Goal: Task Accomplishment & Management: Complete application form

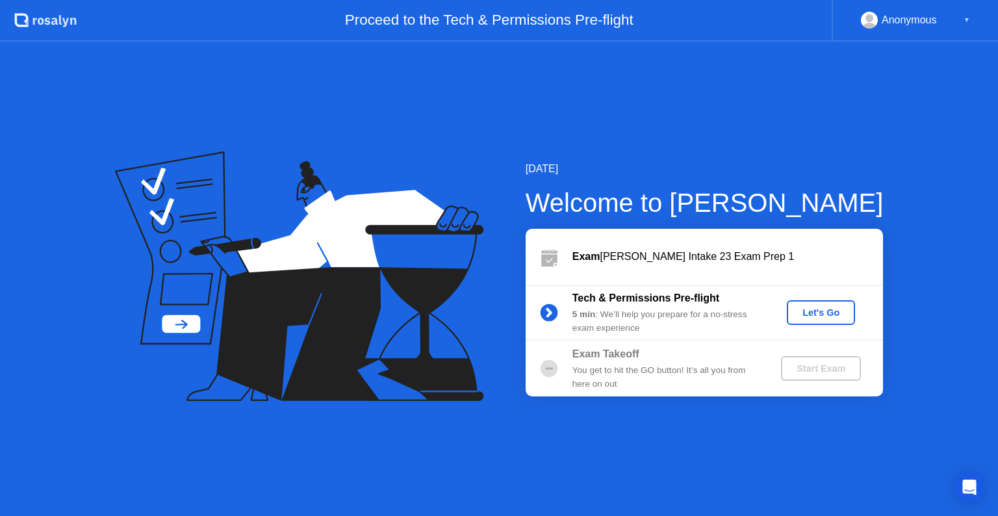
click at [190, 314] on icon at bounding box center [299, 276] width 369 height 250
click at [344, 127] on div "[DATE] Welcome to [PERSON_NAME] Exam [PERSON_NAME] Intake 23 Exam Prep 1 Tech &…" at bounding box center [499, 279] width 998 height 474
click at [824, 316] on div "Let's Go" at bounding box center [821, 312] width 58 height 10
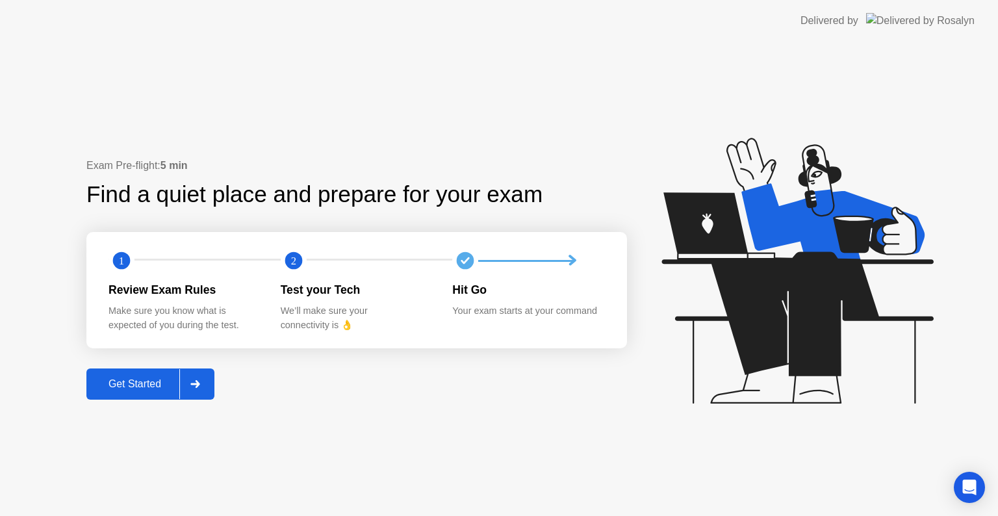
click at [824, 316] on icon at bounding box center [796, 271] width 271 height 266
click at [132, 408] on div "Exam Pre-flight: 5 min Find a quiet place and prepare for your exam 1 2 Review …" at bounding box center [499, 279] width 998 height 474
click at [143, 390] on div "Get Started" at bounding box center [134, 384] width 89 height 12
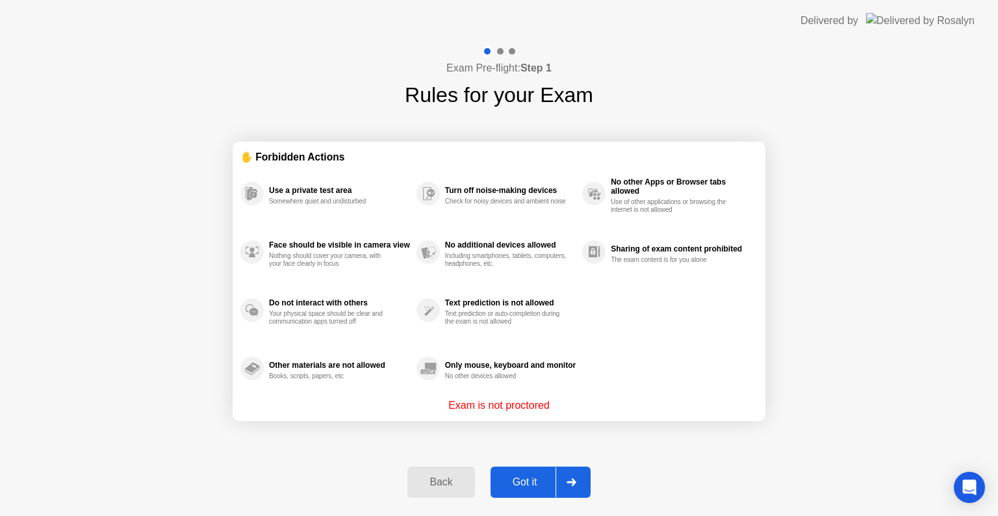
click at [500, 483] on div "Got it" at bounding box center [524, 482] width 61 height 12
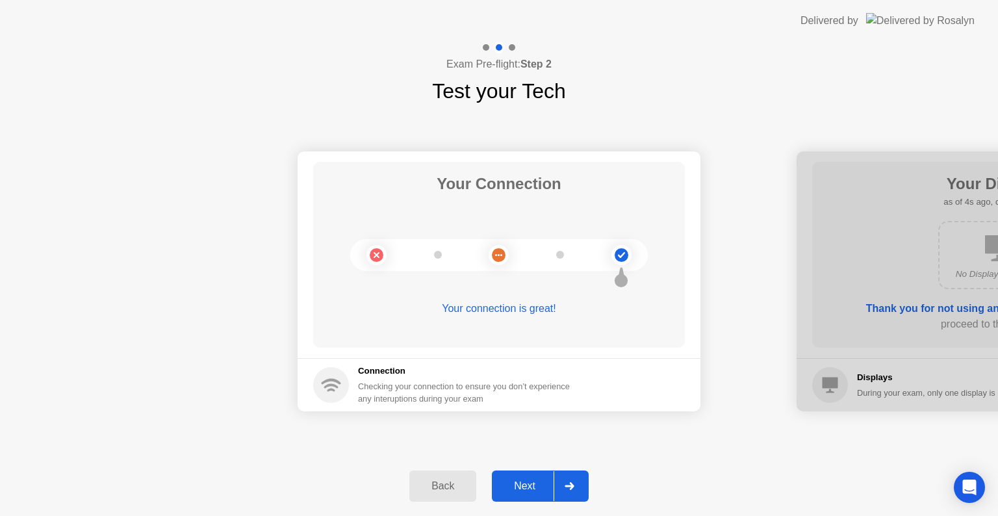
click at [517, 480] on div "Next" at bounding box center [525, 486] width 58 height 12
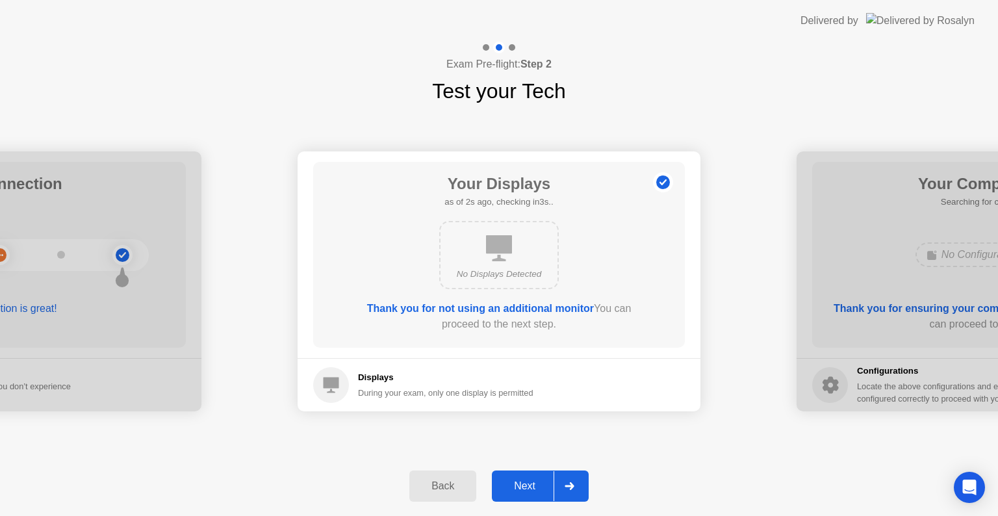
click at [517, 480] on div "Next" at bounding box center [525, 486] width 58 height 12
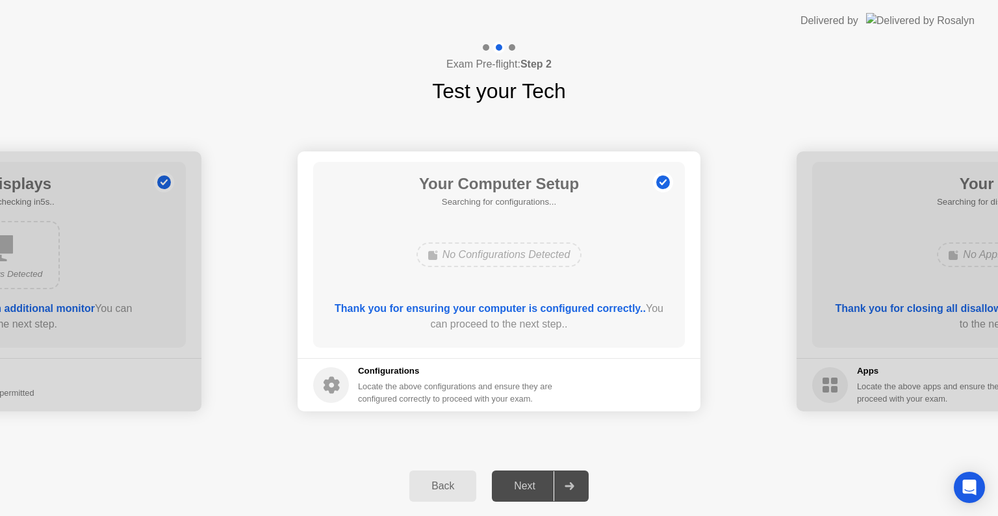
click at [517, 480] on div "Next" at bounding box center [525, 486] width 58 height 12
click at [522, 492] on div "Next" at bounding box center [525, 486] width 58 height 12
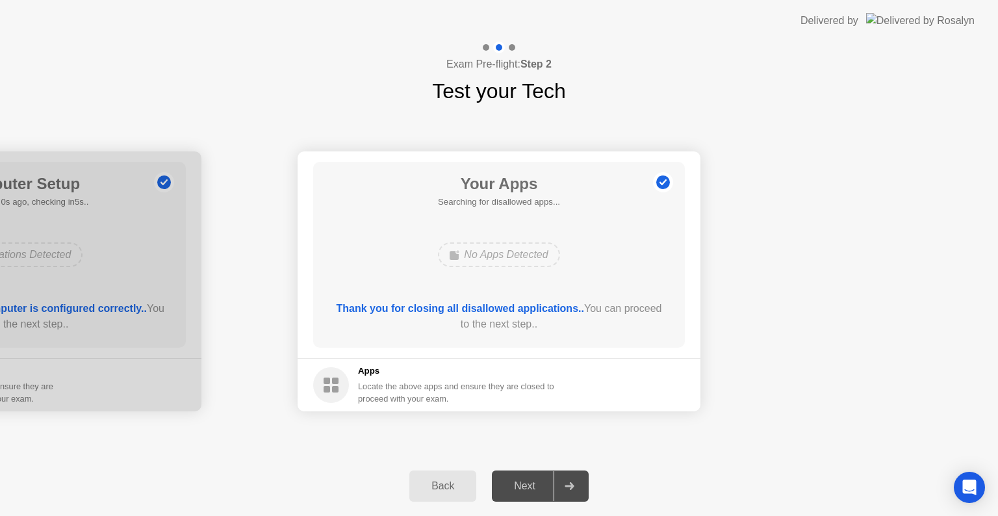
click at [551, 483] on div "Next" at bounding box center [525, 486] width 58 height 12
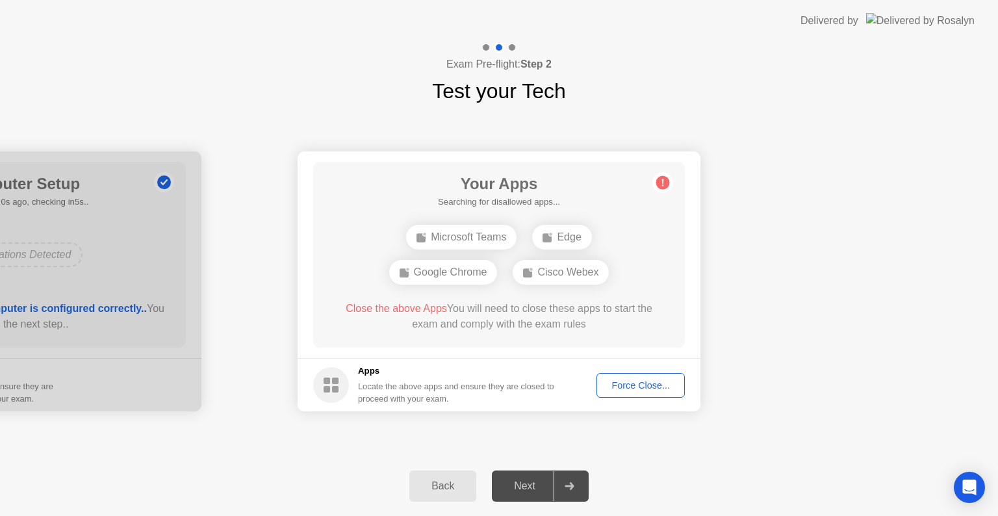
drag, startPoint x: 470, startPoint y: 99, endPoint x: 616, endPoint y: 372, distance: 309.5
click at [616, 372] on div "Exam Pre-flight: Step 2 Test your Tech Your Connection Your connection is great…" at bounding box center [499, 279] width 998 height 474
click at [485, 231] on div "Microsoft Teams" at bounding box center [461, 237] width 110 height 25
drag, startPoint x: 469, startPoint y: 254, endPoint x: 416, endPoint y: 330, distance: 92.8
click at [416, 330] on div "Your Apps Searching for disallowed apps... Microsoft Teams Edge Google Chrome C…" at bounding box center [499, 255] width 372 height 186
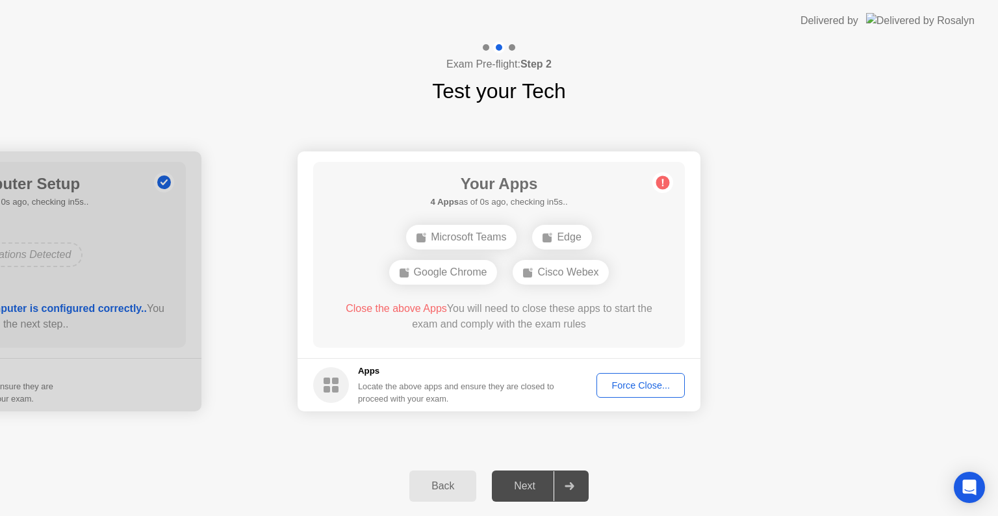
click at [447, 473] on button "Back" at bounding box center [442, 485] width 67 height 31
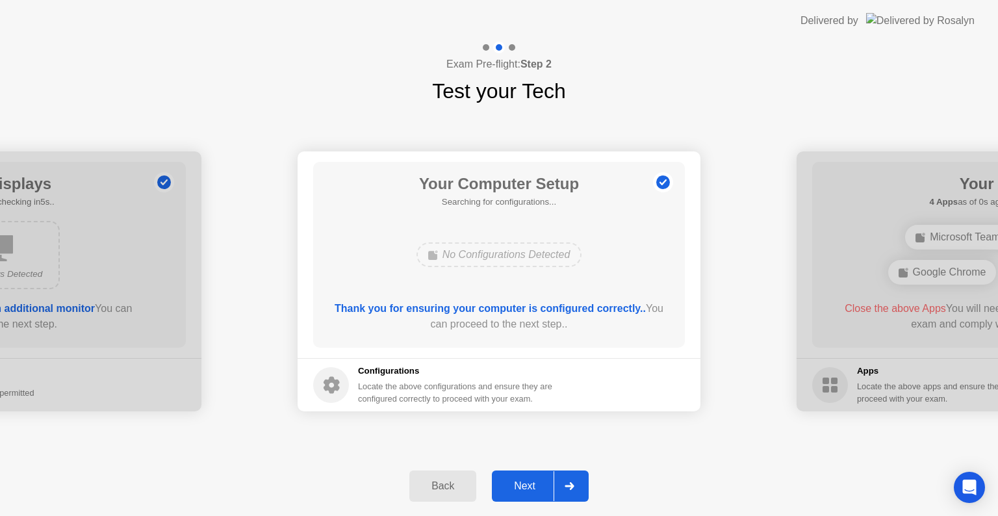
click at [520, 483] on div "Next" at bounding box center [525, 486] width 58 height 12
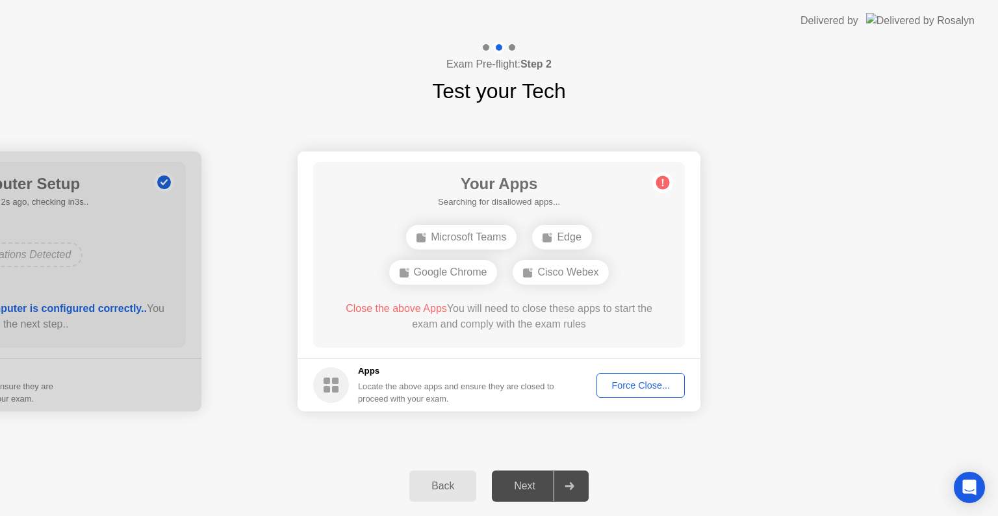
click at [658, 158] on main "Your Apps Searching for disallowed apps... Microsoft Teams Edge Google Chrome C…" at bounding box center [498, 254] width 403 height 207
click at [528, 480] on div "Next" at bounding box center [525, 486] width 58 height 12
click at [622, 381] on div "Force Close..." at bounding box center [640, 385] width 79 height 10
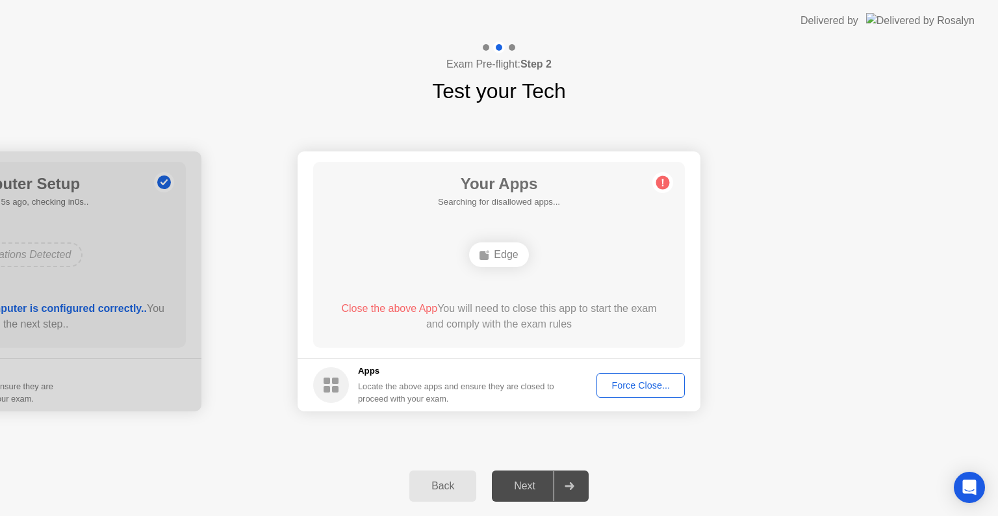
click at [639, 383] on div "Force Close..." at bounding box center [640, 385] width 79 height 10
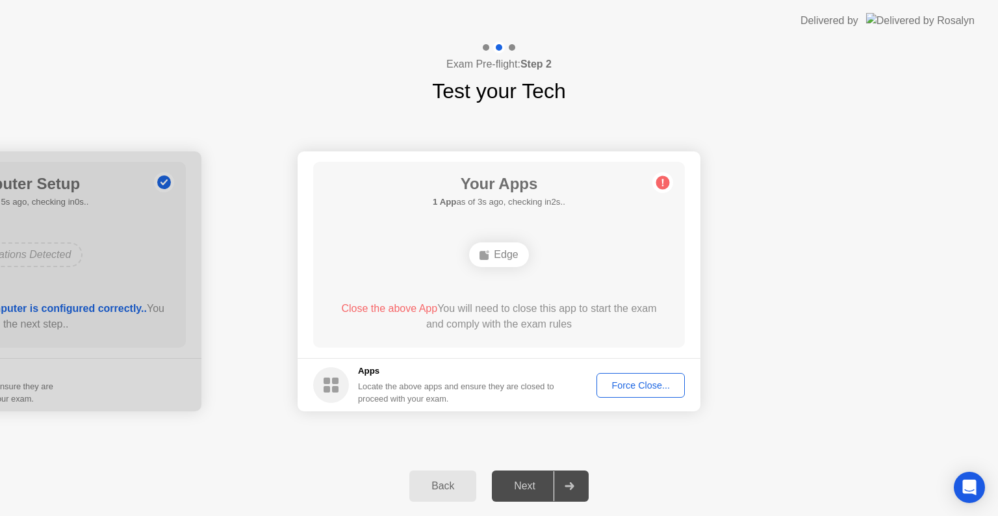
click at [596, 373] on button "Force Close..." at bounding box center [640, 385] width 88 height 25
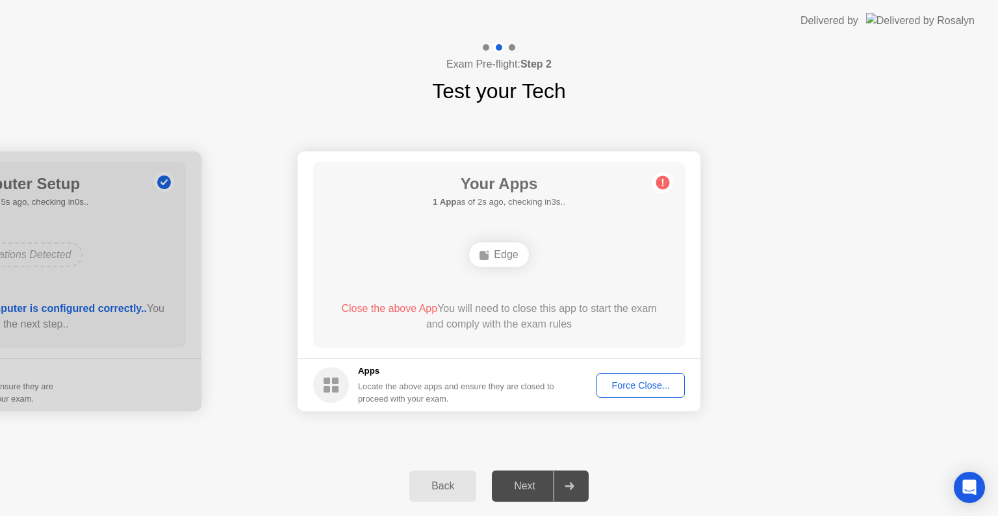
click at [629, 390] on div "Force Close..." at bounding box center [640, 385] width 79 height 10
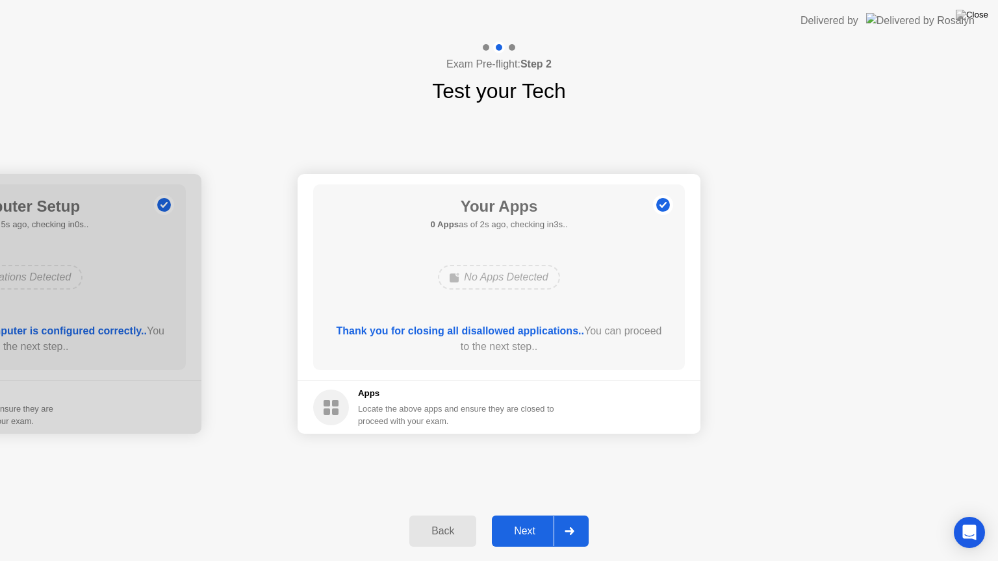
click at [538, 515] on button "Next" at bounding box center [540, 531] width 97 height 31
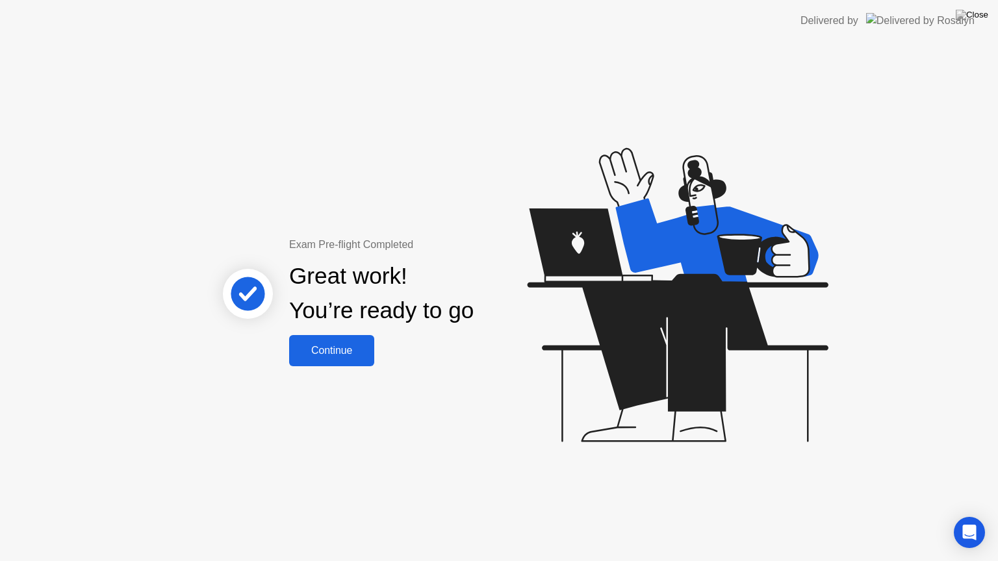
click at [329, 354] on div "Continue" at bounding box center [331, 351] width 77 height 12
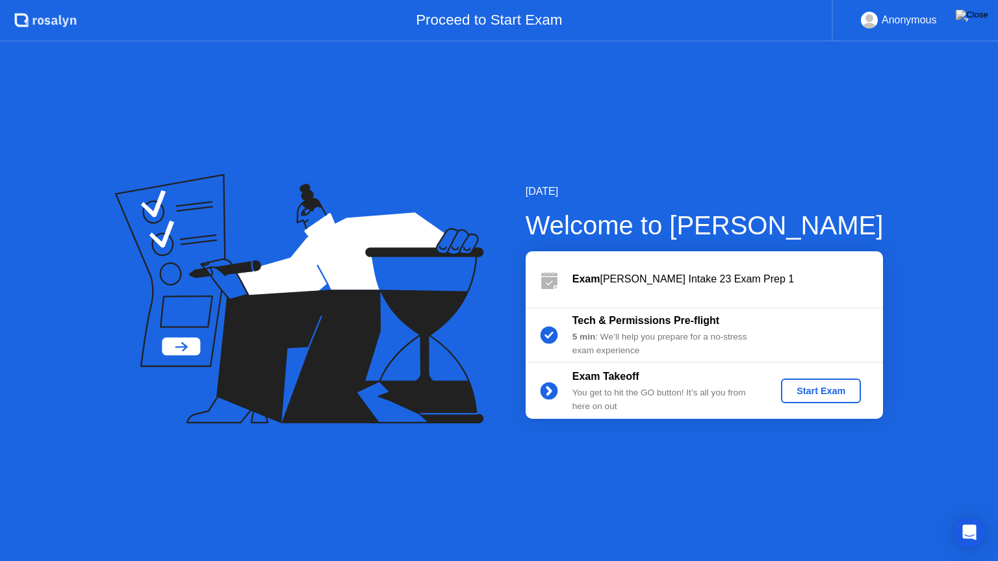
click at [792, 394] on div "Start Exam" at bounding box center [820, 391] width 69 height 10
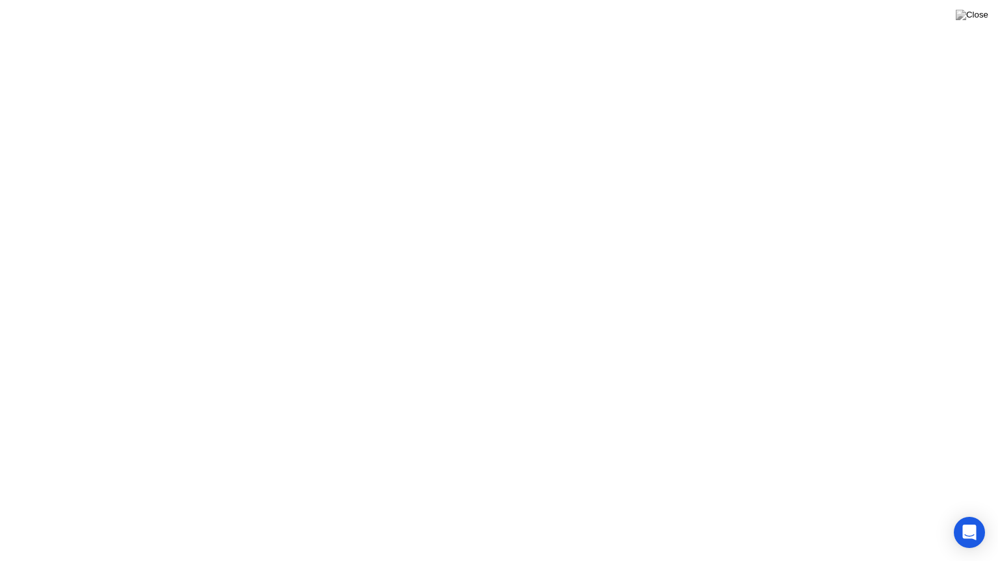
click div "Exam Rules"
click div
click at [475, 515] on div "Move Hide" at bounding box center [440, 540] width 73 height 34
click at [485, 515] on div at bounding box center [497, 540] width 27 height 34
click at [499, 515] on div at bounding box center [497, 540] width 27 height 34
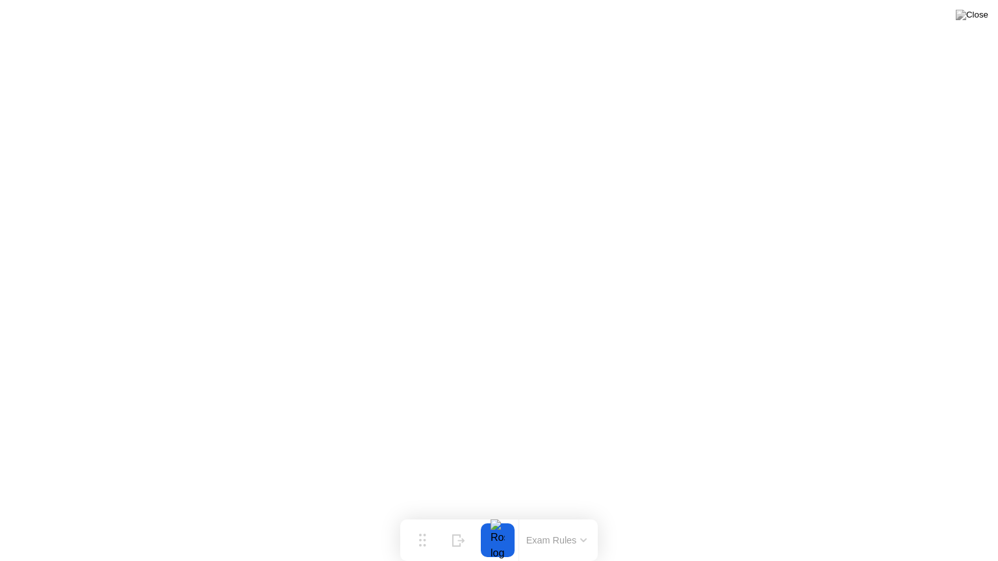
click at [499, 515] on div at bounding box center [497, 540] width 27 height 34
click at [490, 515] on div at bounding box center [497, 540] width 27 height 34
click at [511, 515] on div at bounding box center [498, 540] width 34 height 34
click at [502, 515] on div at bounding box center [497, 540] width 27 height 34
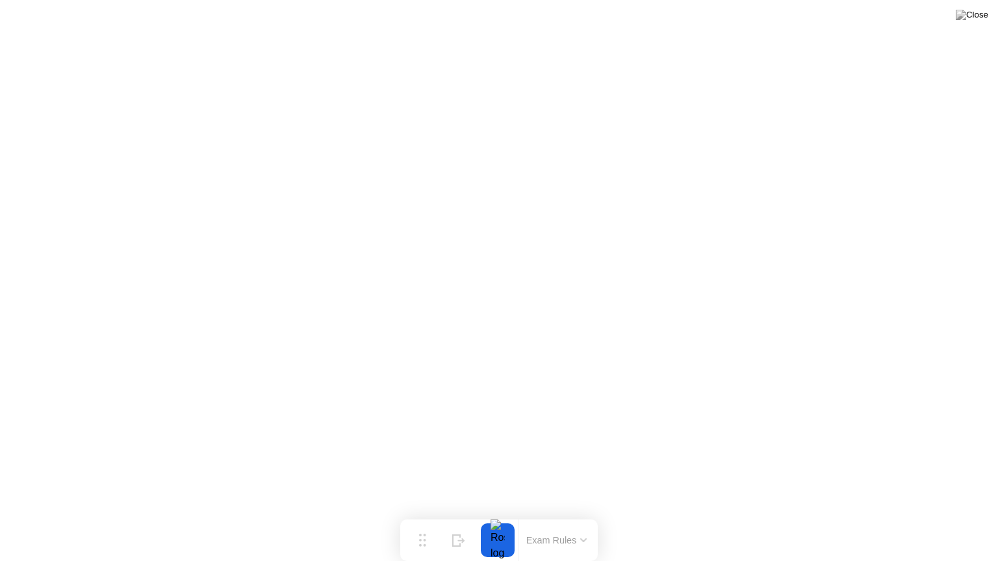
click at [494, 515] on div at bounding box center [497, 540] width 27 height 34
click at [496, 515] on div at bounding box center [497, 540] width 27 height 34
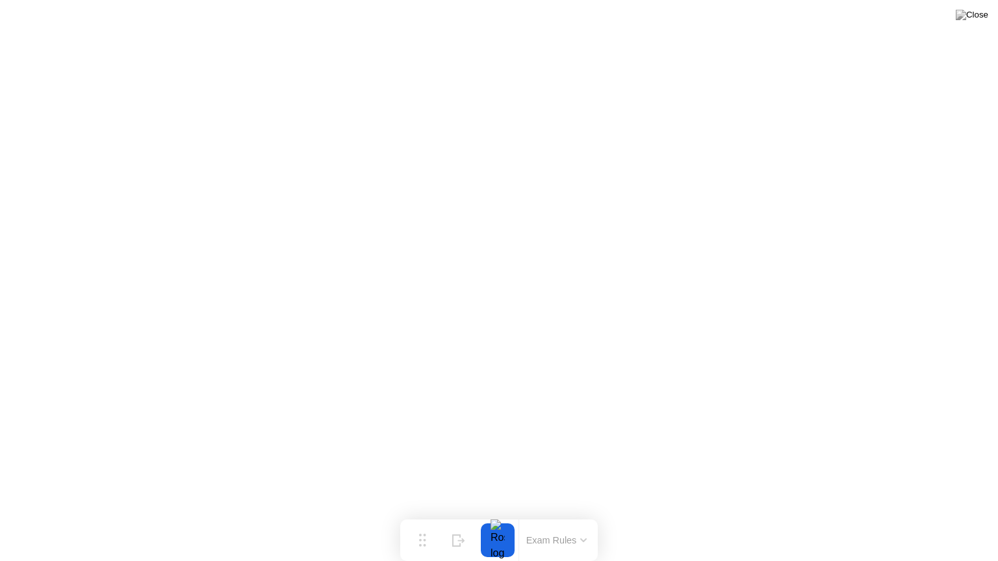
click at [566, 515] on button "Exam Rules" at bounding box center [556, 541] width 69 height 12
